Goal: Task Accomplishment & Management: Manage account settings

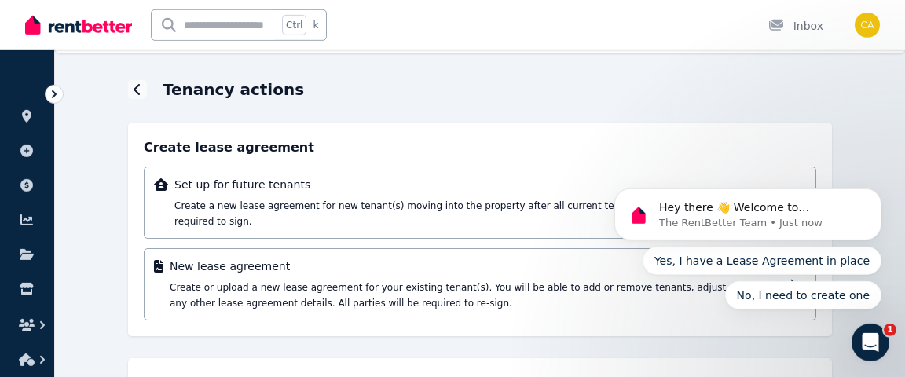
scroll to position [31, 0]
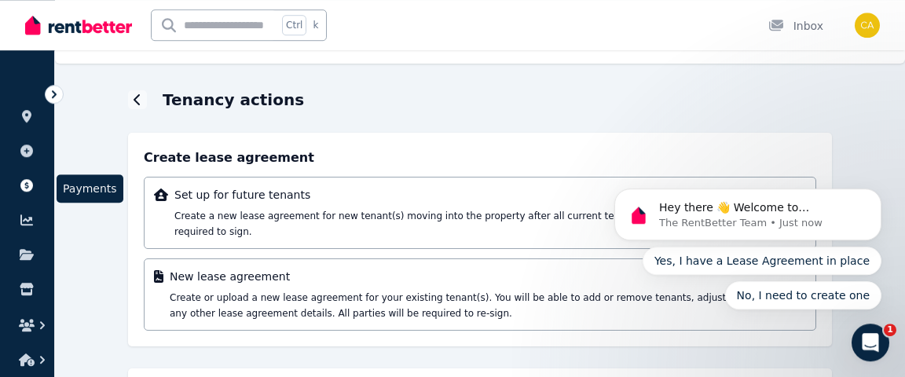
click at [26, 186] on icon at bounding box center [26, 185] width 13 height 13
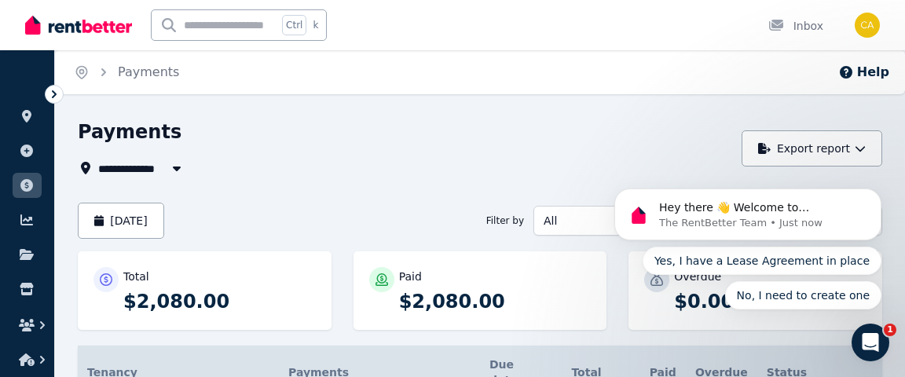
click at [365, 159] on div "**********" at bounding box center [405, 148] width 655 height 58
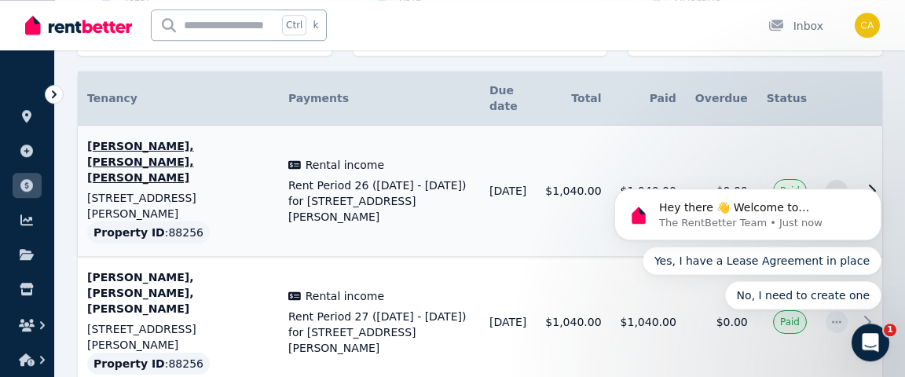
scroll to position [289, 0]
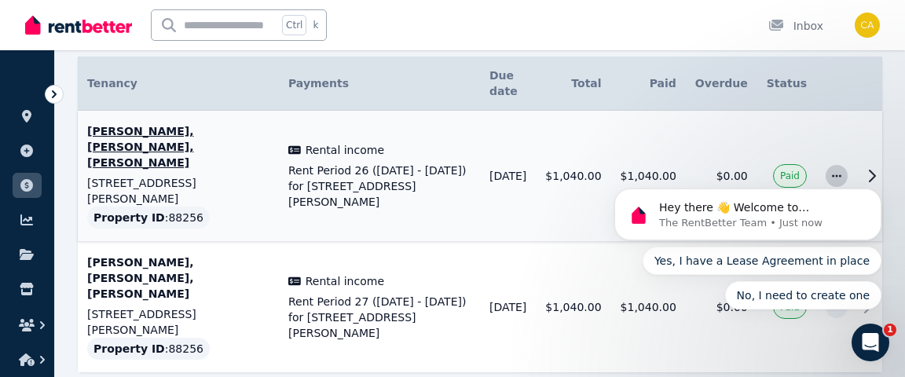
click at [830, 170] on icon "button" at bounding box center [836, 175] width 13 height 11
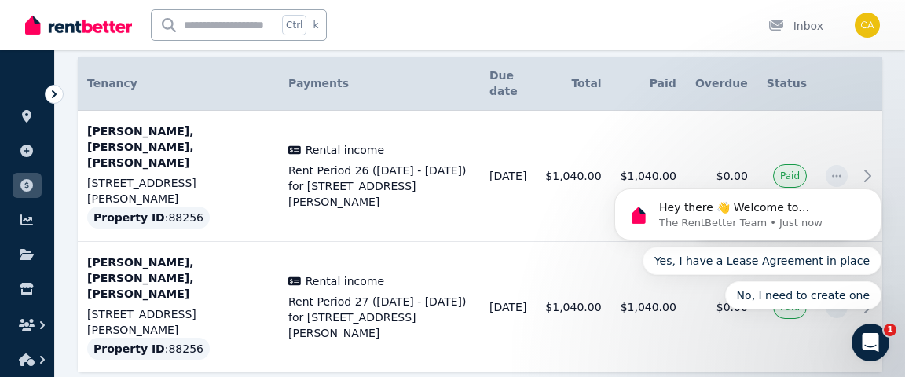
click at [774, 173] on html "Hey there 👋 Welcome to RentBetter! On RentBetter, taking control and managing y…" at bounding box center [748, 170] width 314 height 6
click at [731, 173] on html "Hey there 👋 Welcome to RentBetter! On RentBetter, taking control and managing y…" at bounding box center [748, 170] width 314 height 6
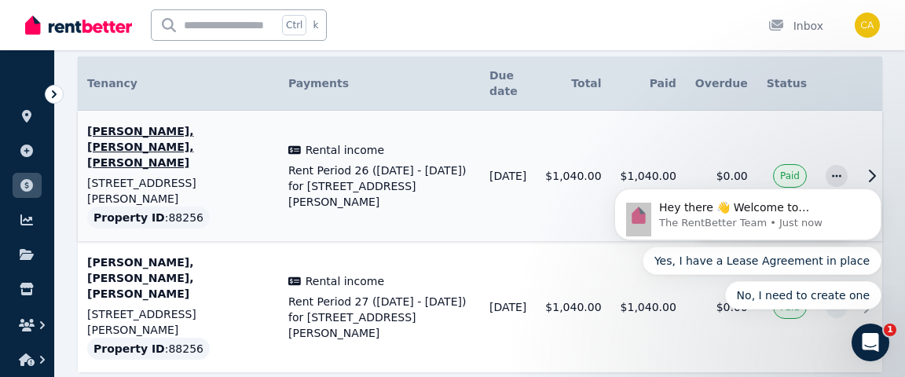
click at [870, 170] on icon at bounding box center [872, 175] width 5 height 11
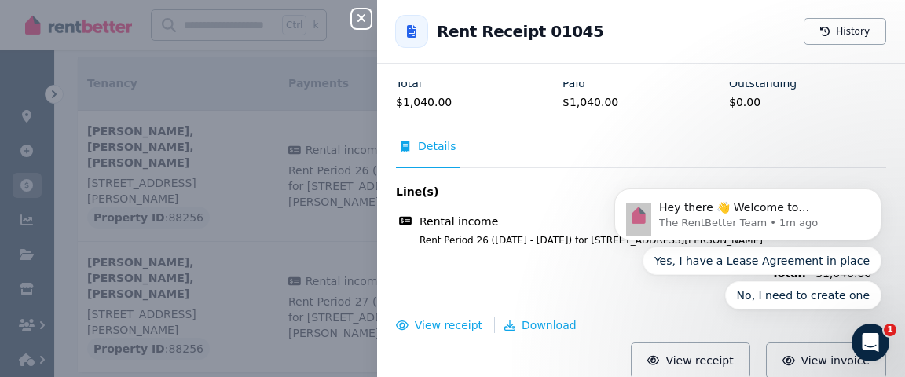
scroll to position [0, 0]
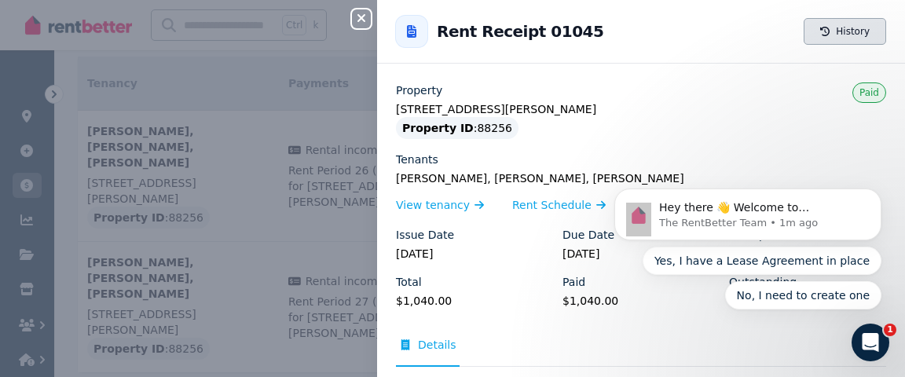
click at [852, 36] on button "History" at bounding box center [845, 31] width 82 height 27
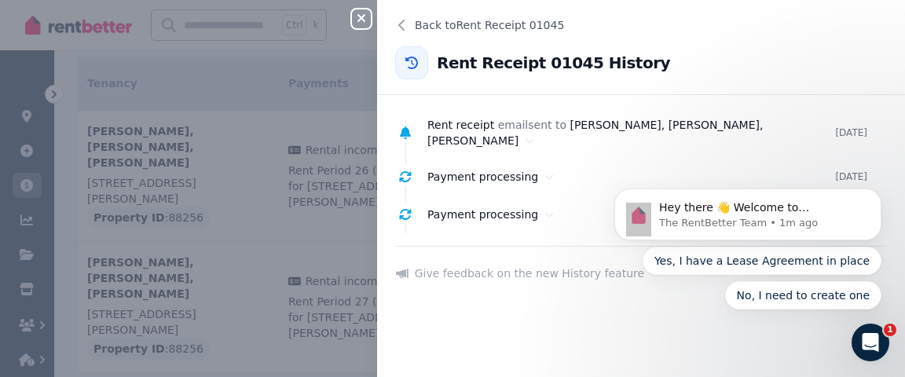
click at [361, 18] on icon "button" at bounding box center [361, 18] width 8 height 8
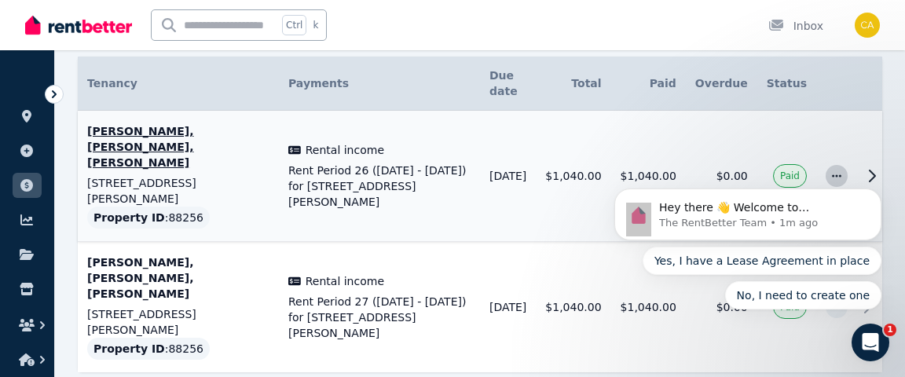
click at [830, 170] on icon "button" at bounding box center [836, 175] width 13 height 11
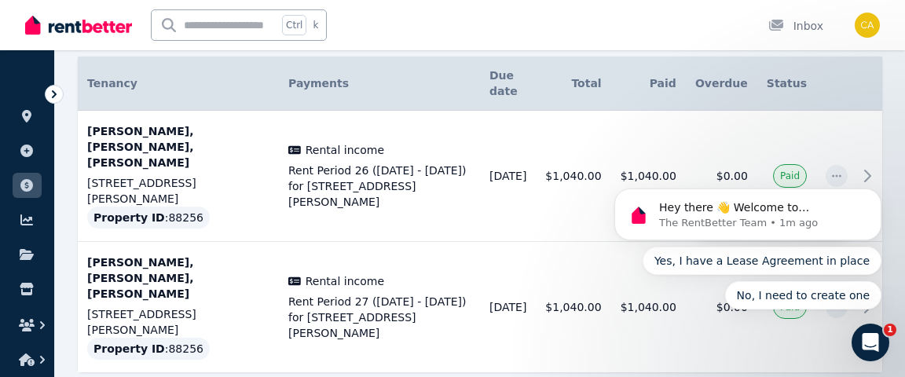
click at [742, 173] on html "Hey there 👋 Welcome to RentBetter! On RentBetter, taking control and managing y…" at bounding box center [748, 170] width 314 height 6
click at [877, 196] on icon "Dismiss notification" at bounding box center [876, 192] width 5 height 5
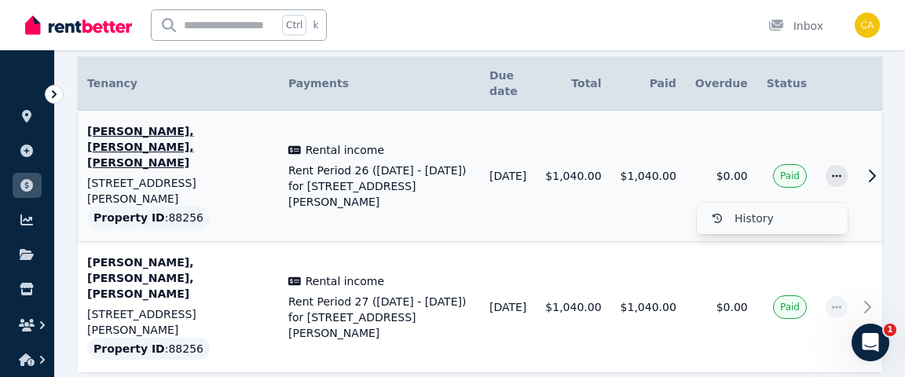
click at [756, 209] on span "History" at bounding box center [785, 218] width 101 height 19
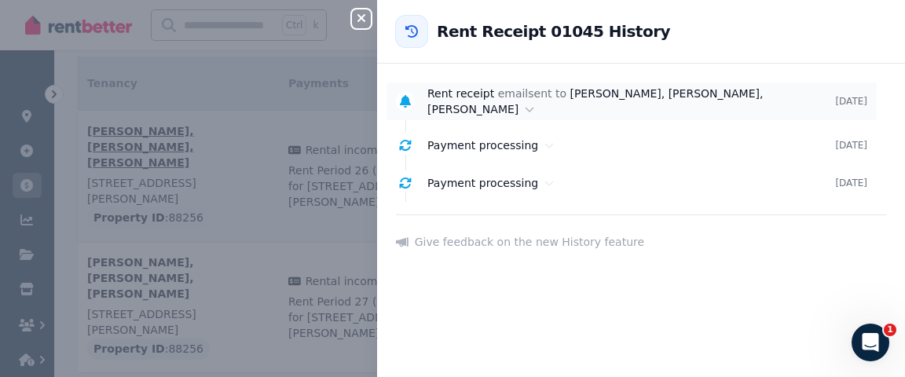
click at [517, 93] on div "Rent receipt email sent to [PERSON_NAME], [PERSON_NAME], [PERSON_NAME]" at bounding box center [631, 101] width 408 height 31
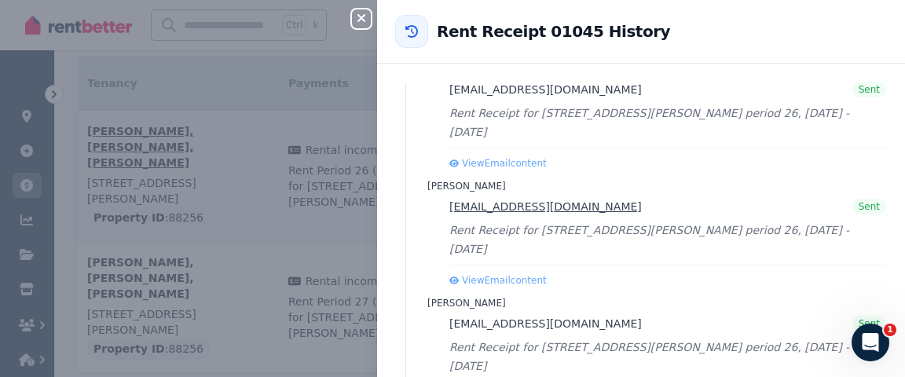
scroll to position [154, 0]
